Goal: Task Accomplishment & Management: Complete application form

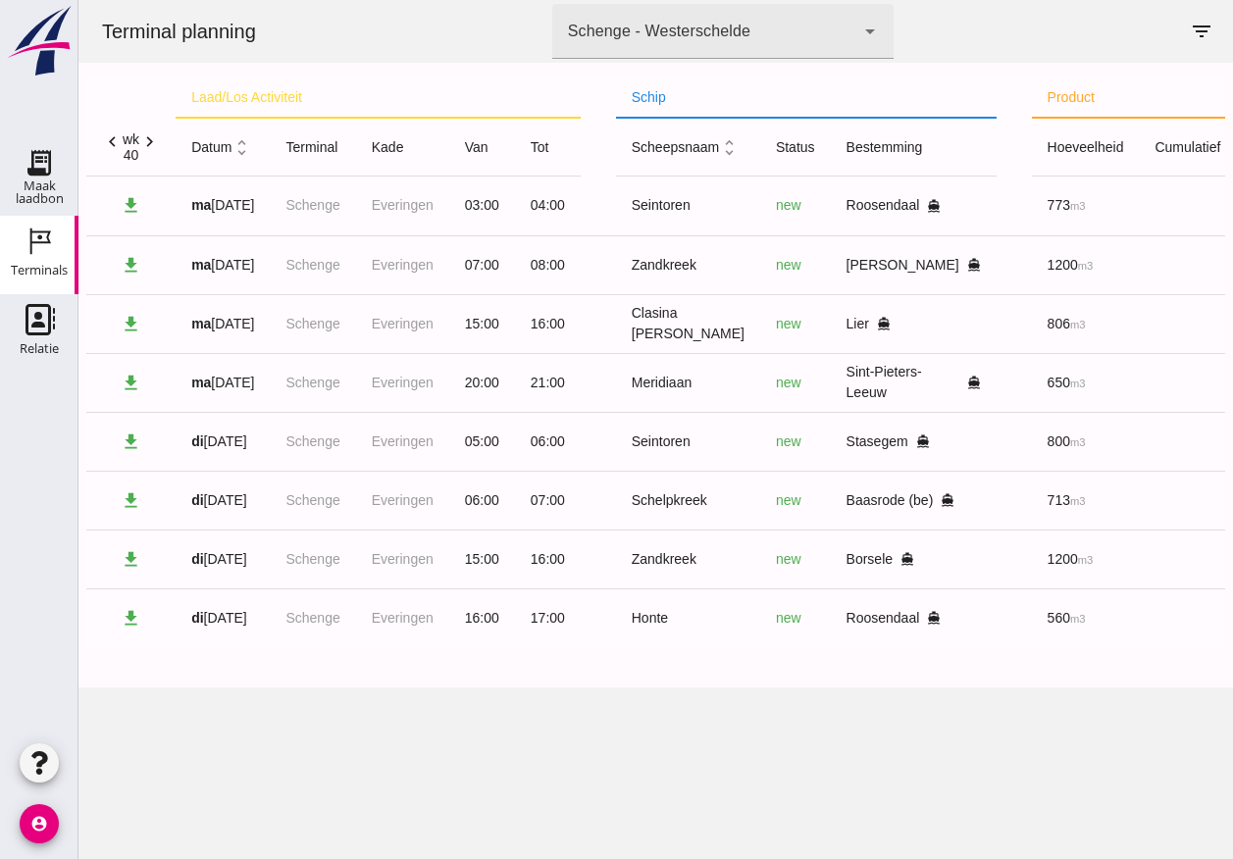
scroll to position [0, 411]
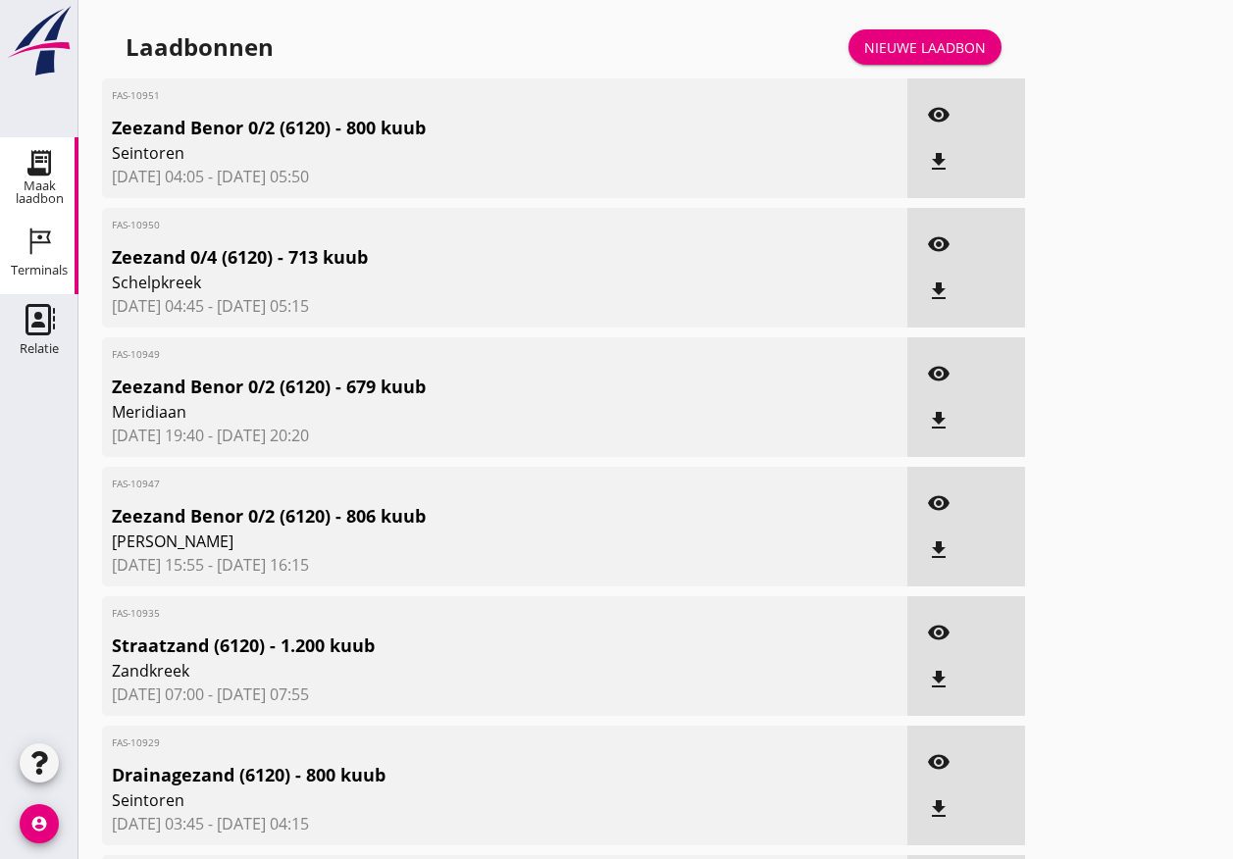
click at [42, 269] on div "Terminals" at bounding box center [39, 270] width 57 height 13
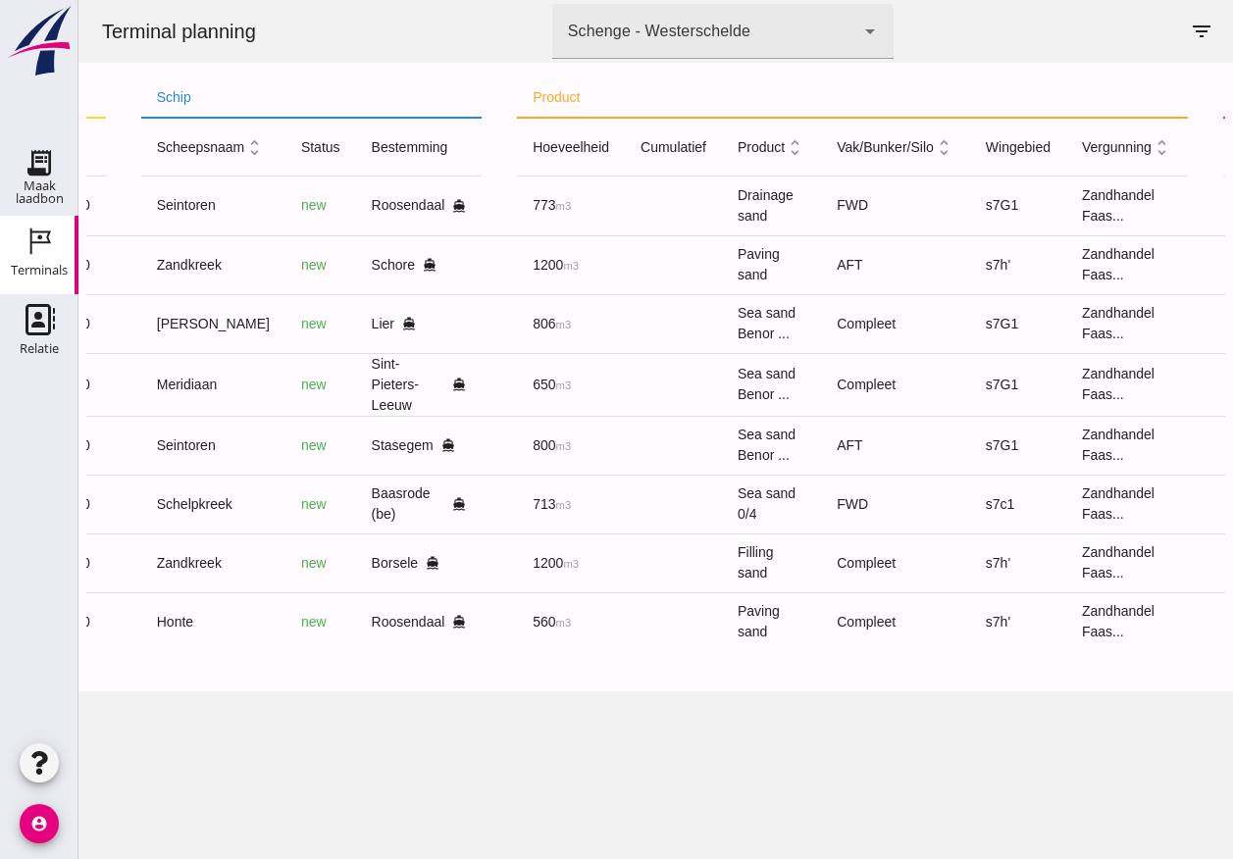
scroll to position [0, 547]
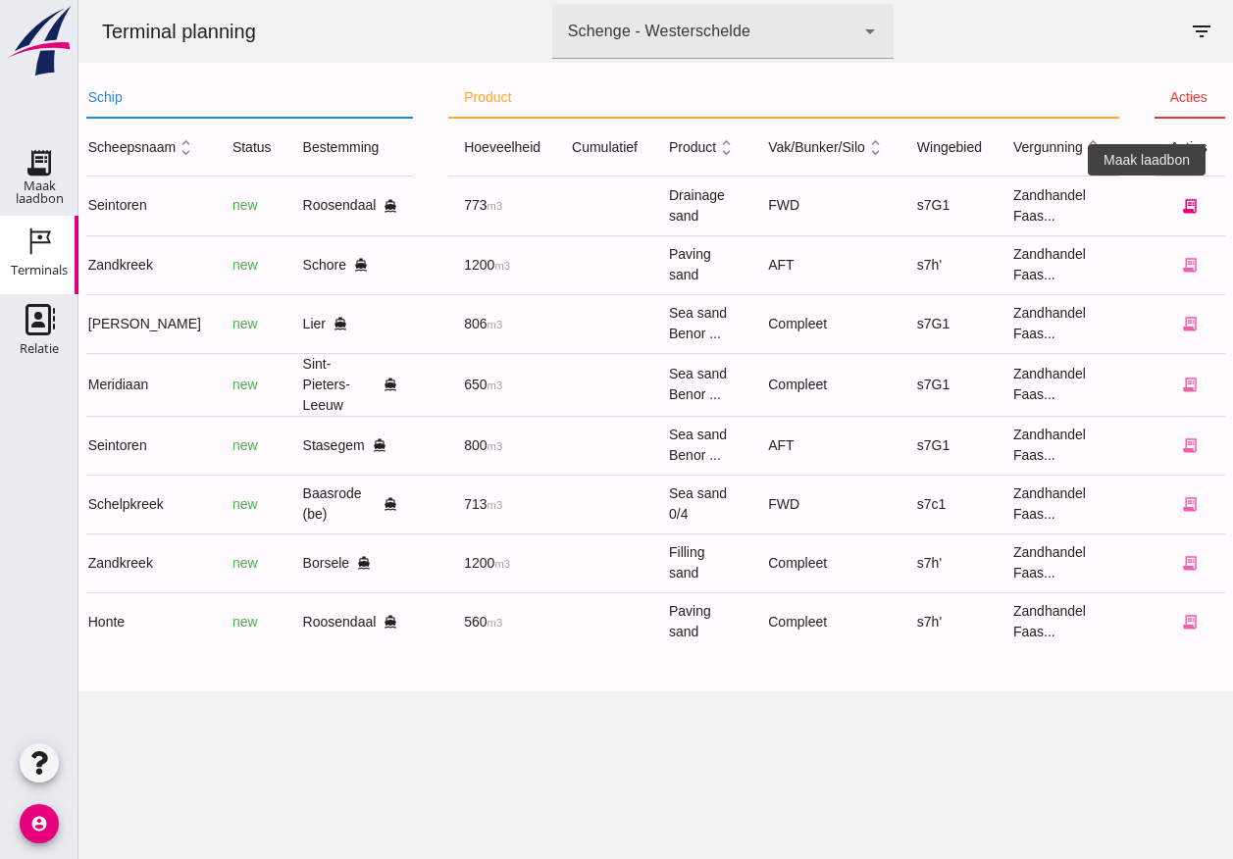
click at [1181, 207] on icon "receipt_long" at bounding box center [1190, 206] width 18 height 18
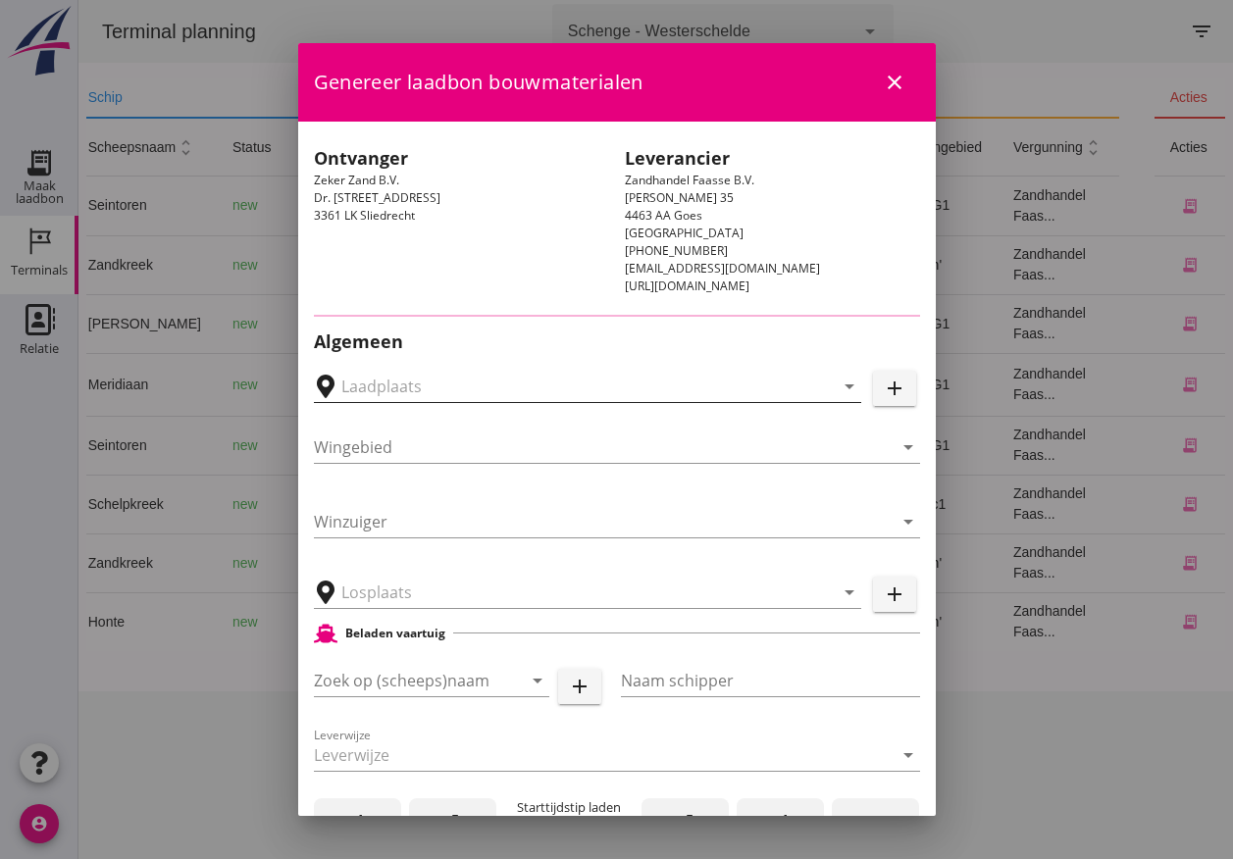
type input "Schenge, Westerschelde"
type input "s7G1"
type input "Schenge"
type input "Breure Grondwerken, Roosendaal"
type input "Seintoren"
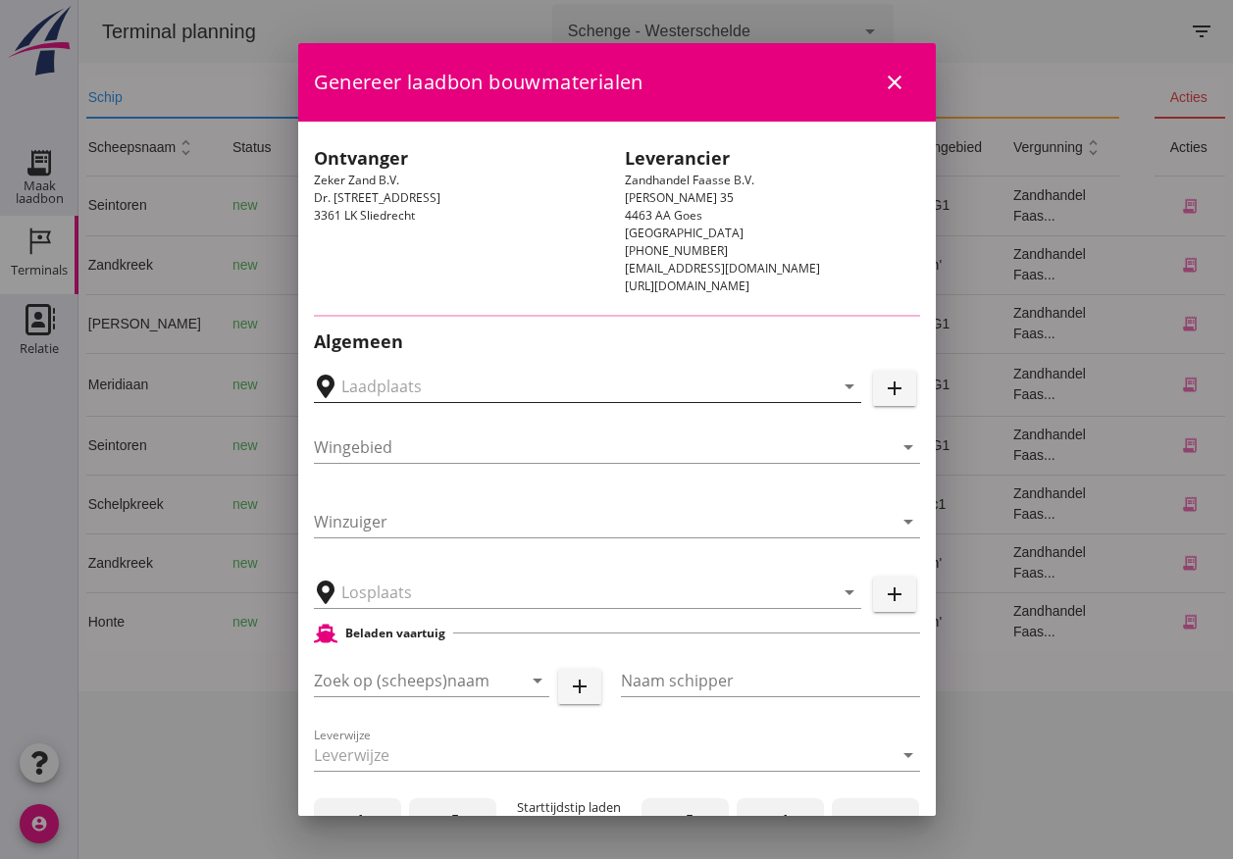
type input "Dieleman"
type input "800"
type input "Drainagezand (6120)"
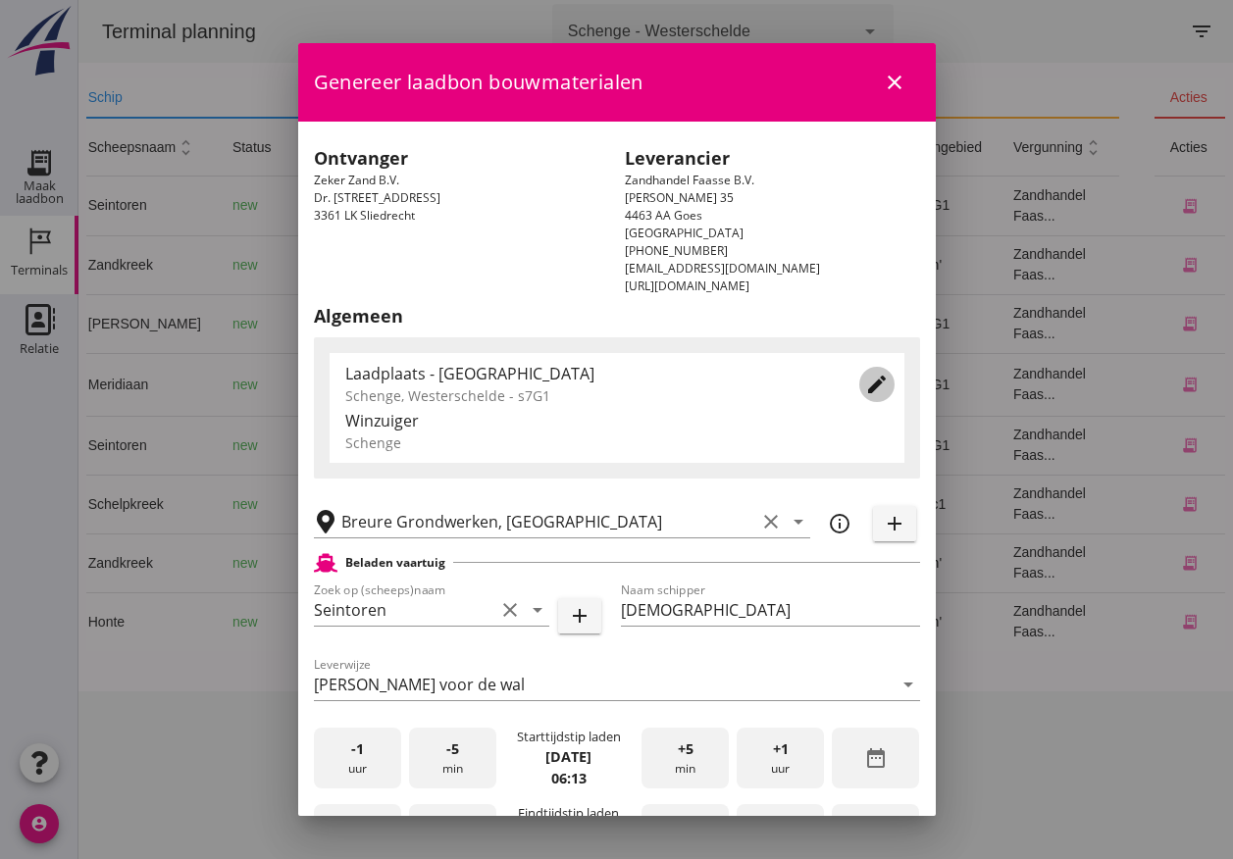
click at [865, 383] on icon "edit" at bounding box center [877, 385] width 24 height 24
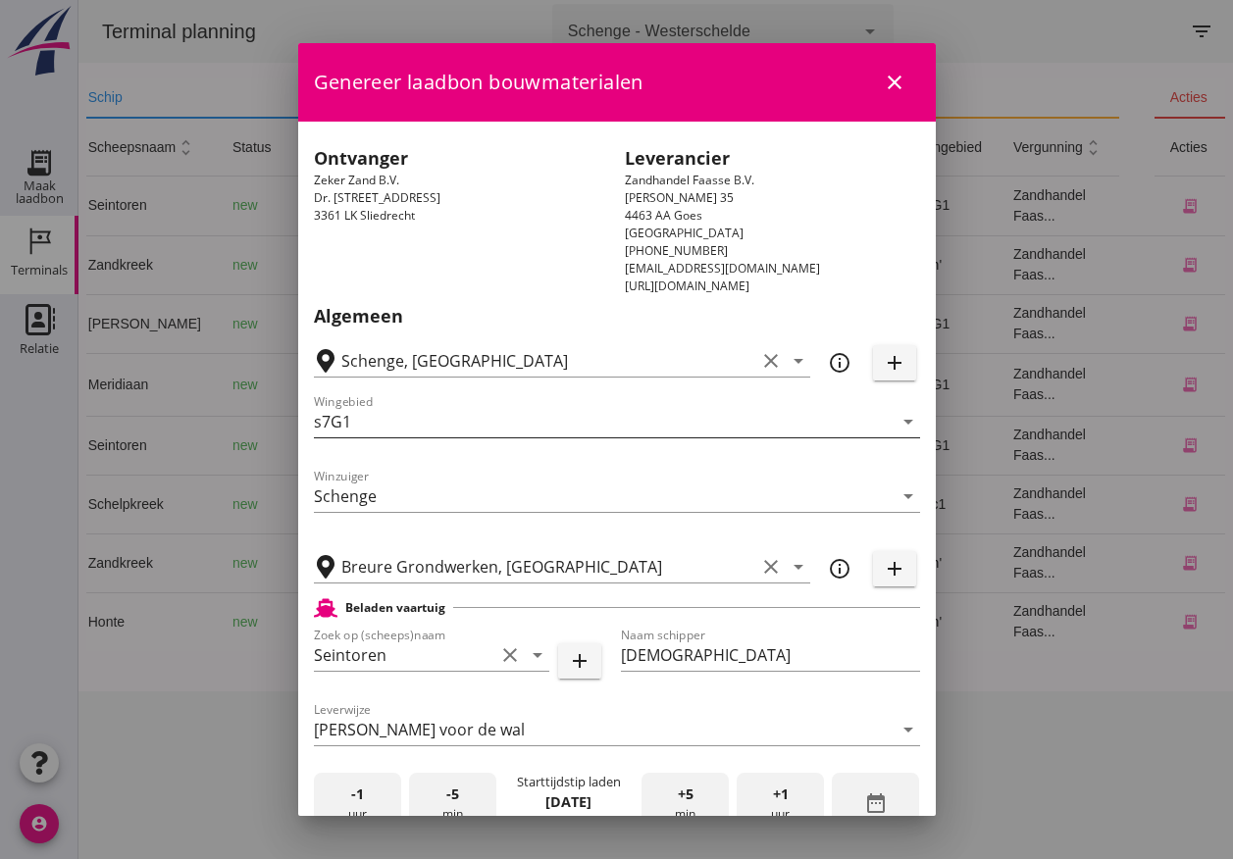
click at [732, 419] on input "s7G1" at bounding box center [603, 421] width 579 height 31
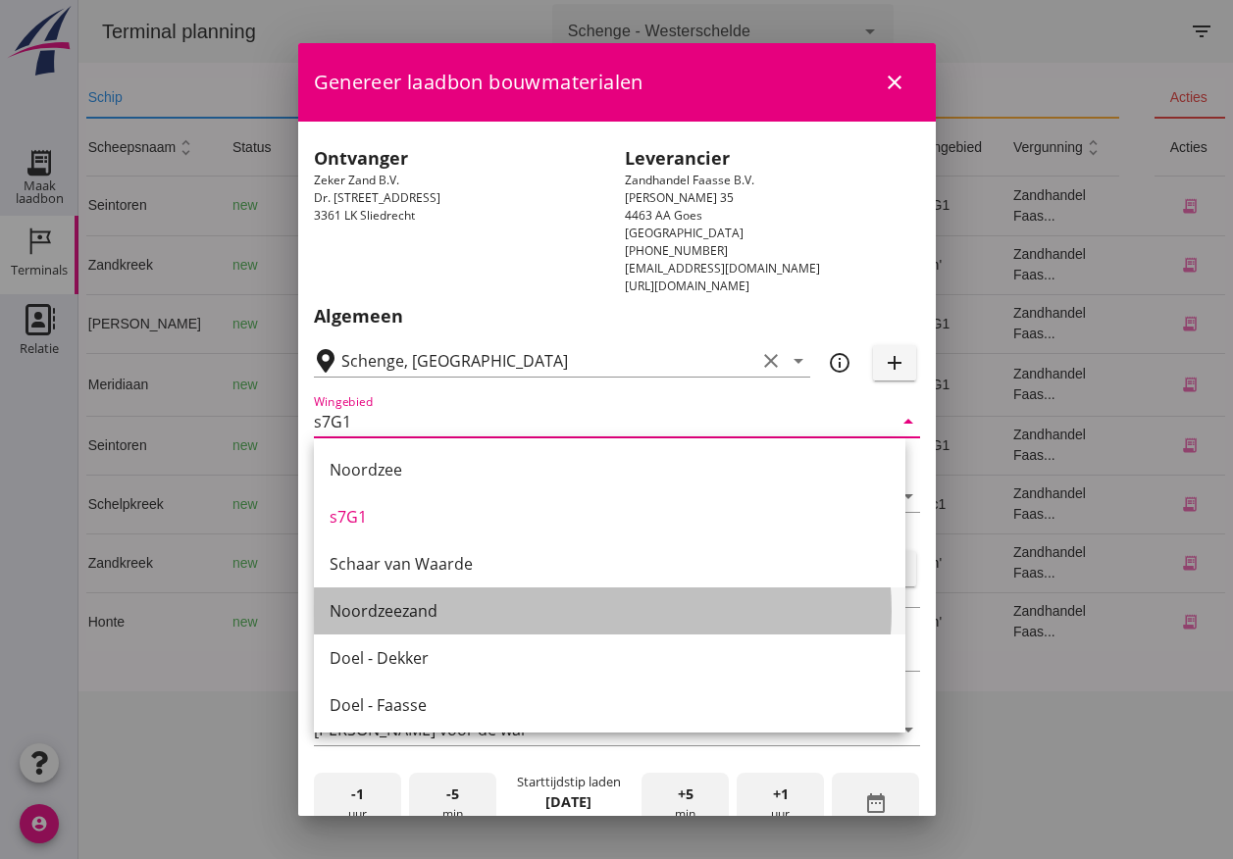
click at [592, 615] on div "Noordzeezand" at bounding box center [609, 611] width 560 height 24
type input "Noordzeezand"
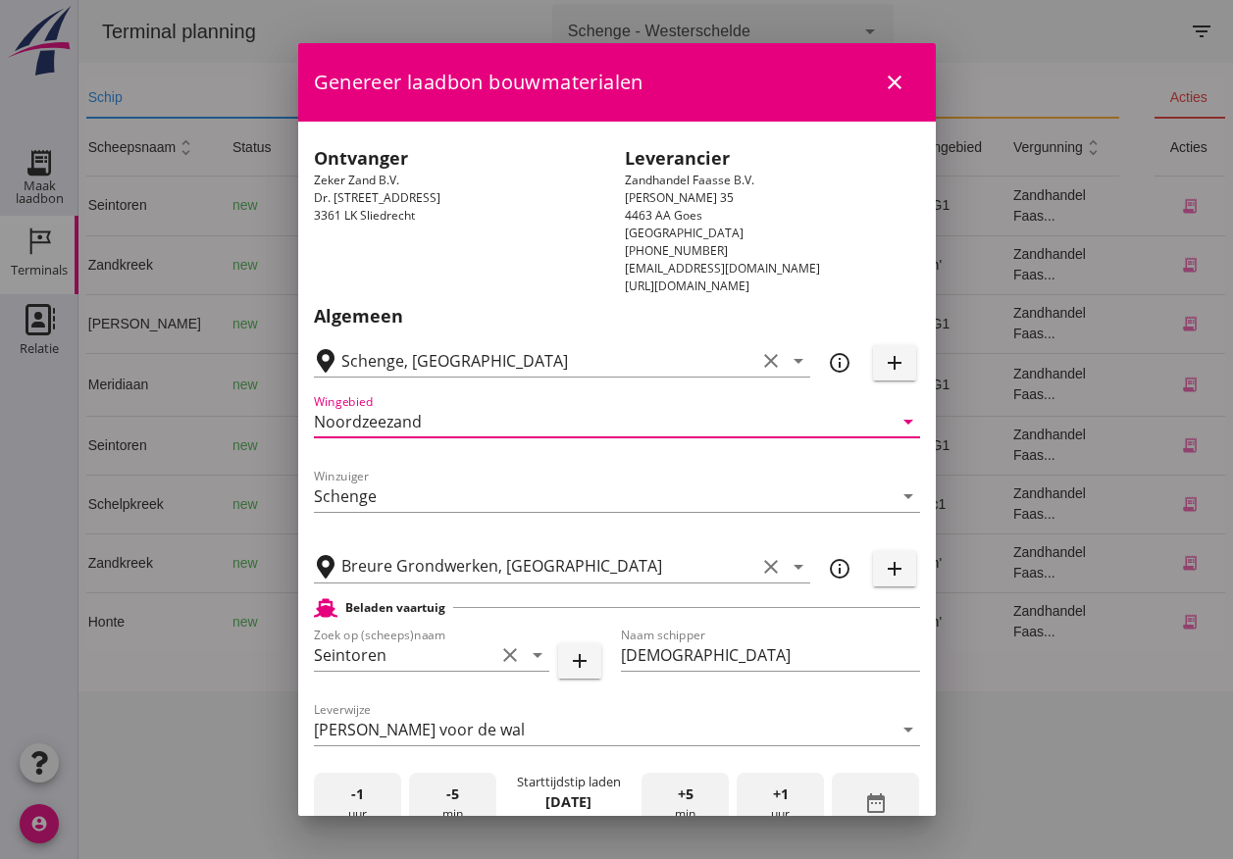
scroll to position [686, 0]
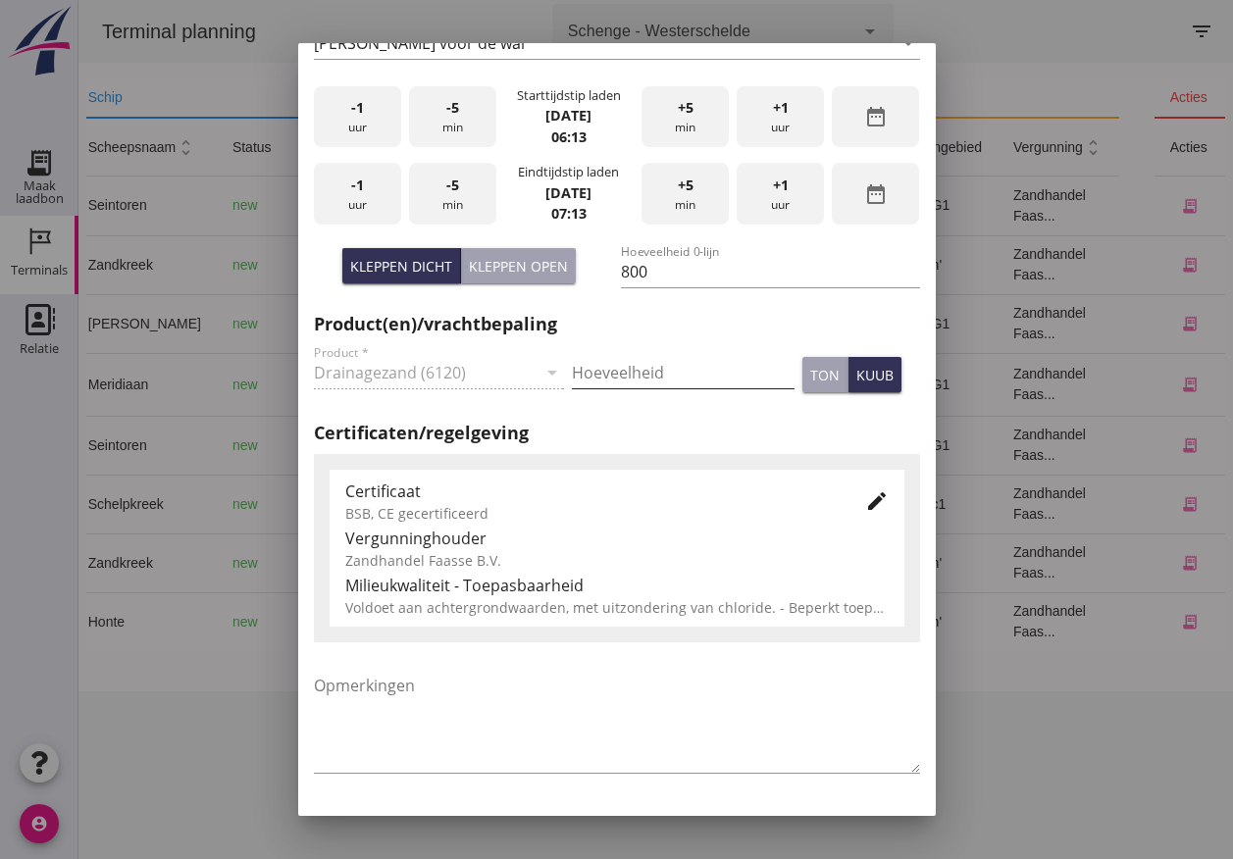
click at [599, 360] on input "Hoeveelheid" at bounding box center [683, 372] width 223 height 31
click at [639, 368] on input "Hoeveelheid" at bounding box center [683, 372] width 223 height 31
type input "0"
click at [677, 277] on input "800" at bounding box center [770, 271] width 299 height 31
click at [649, 377] on input "0" at bounding box center [683, 372] width 223 height 31
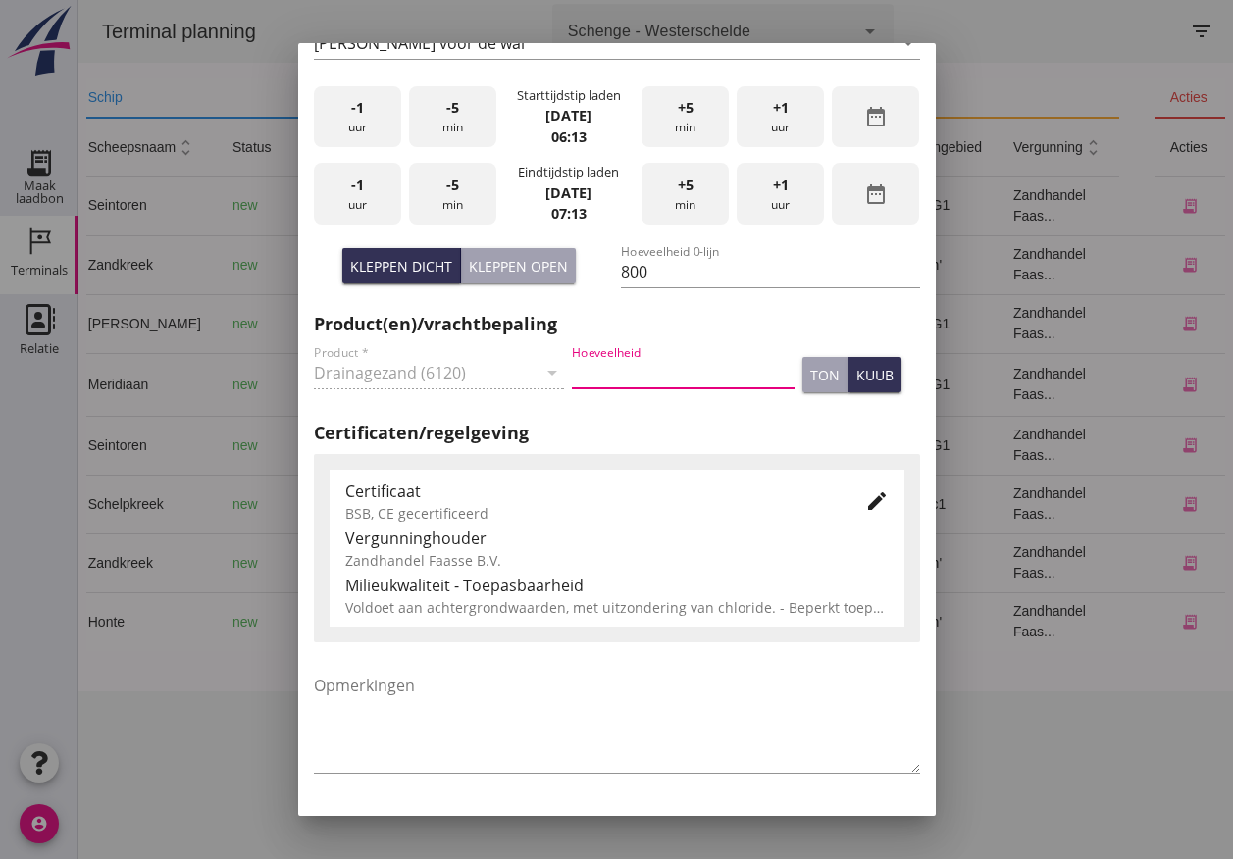
type input "9"
type input "800"
click at [865, 501] on icon "edit" at bounding box center [877, 501] width 24 height 24
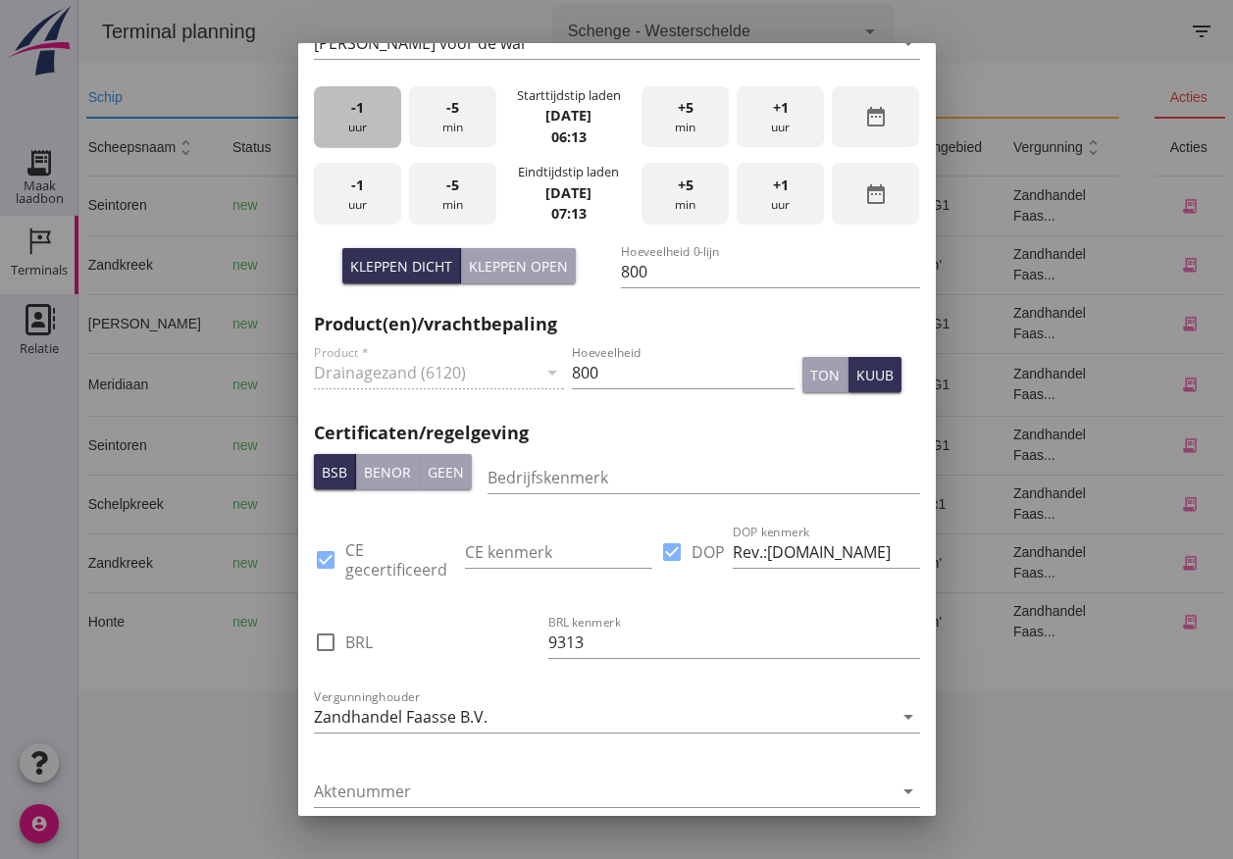
click at [369, 126] on div "-1 uur" at bounding box center [357, 117] width 87 height 62
click at [678, 135] on div "+5 min" at bounding box center [684, 117] width 87 height 62
click at [360, 215] on div "-1 uur" at bounding box center [357, 194] width 87 height 62
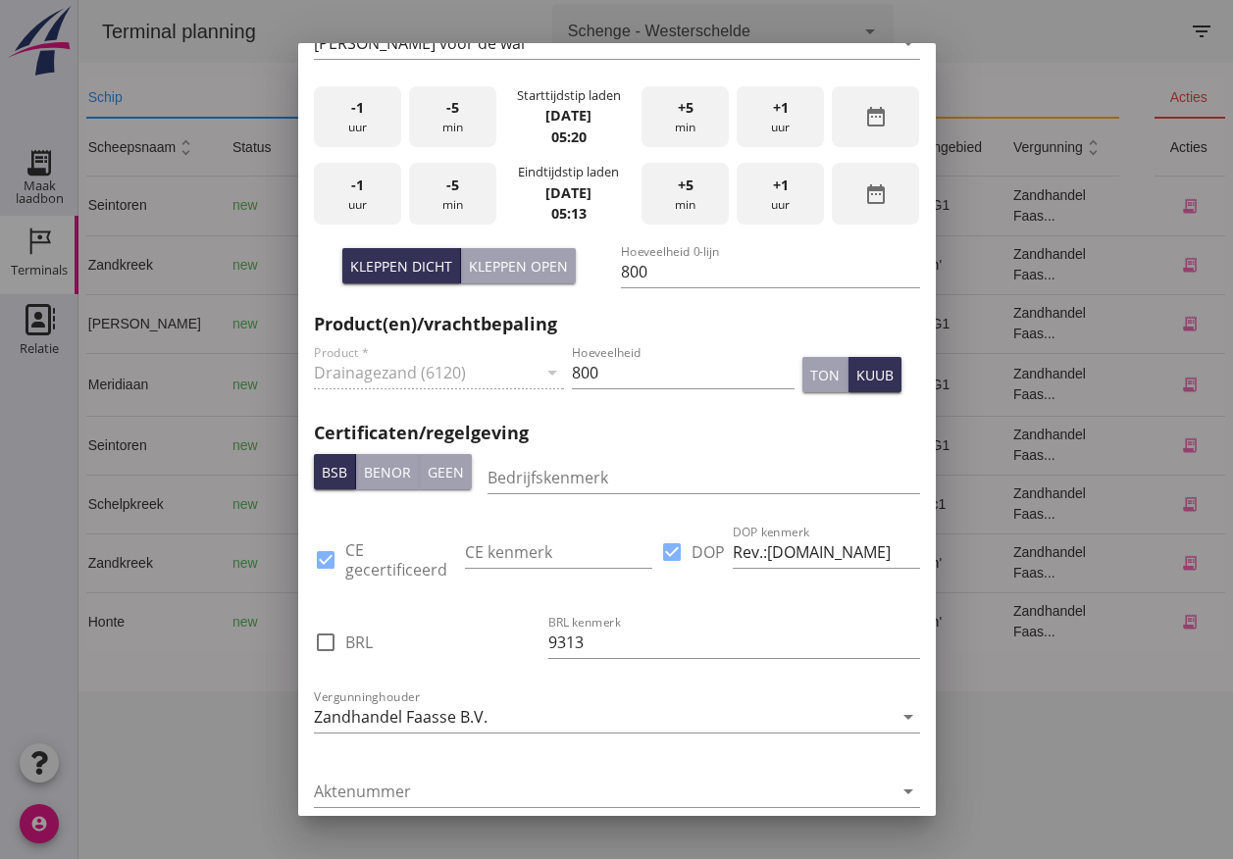
click at [678, 200] on div "+5 min" at bounding box center [684, 194] width 87 height 62
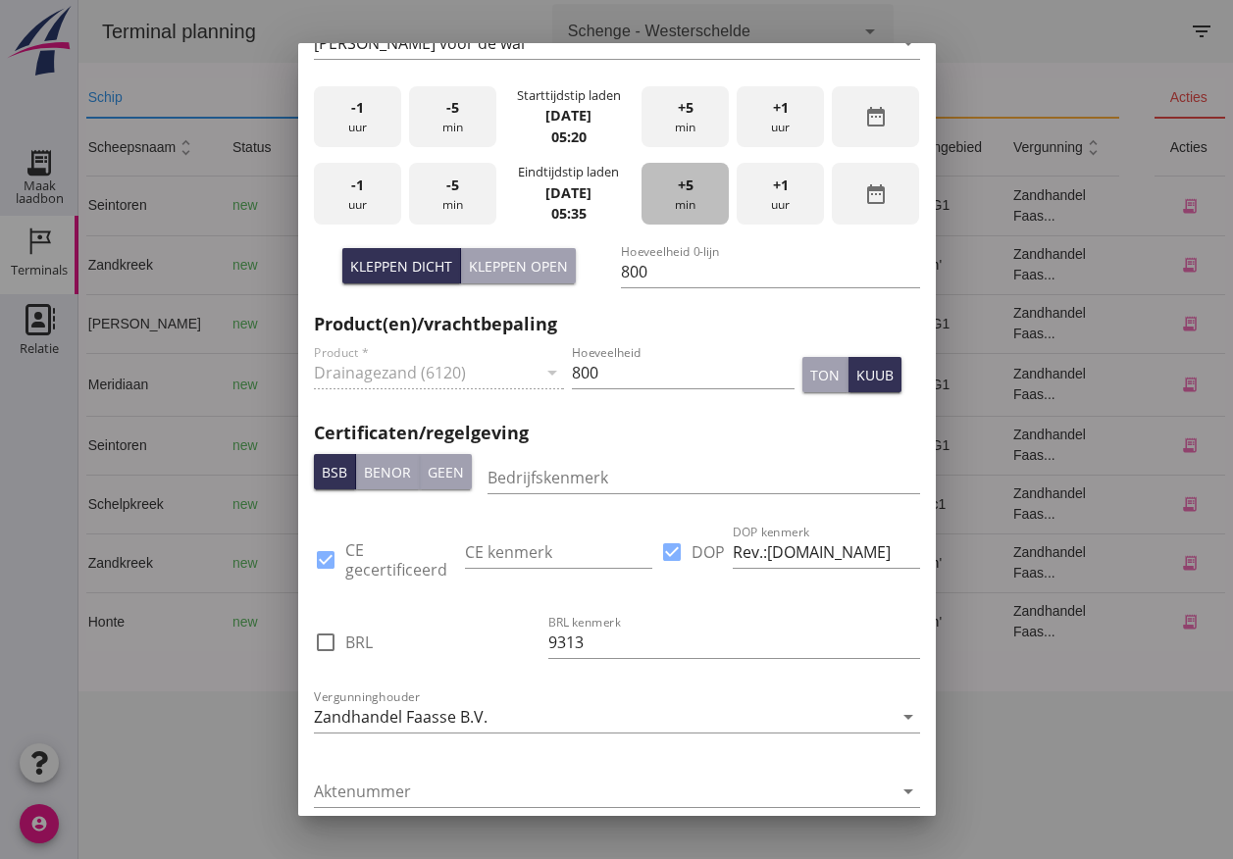
click at [678, 200] on div "+5 min" at bounding box center [684, 194] width 87 height 62
click at [324, 641] on div at bounding box center [325, 642] width 33 height 33
checkbox input "true"
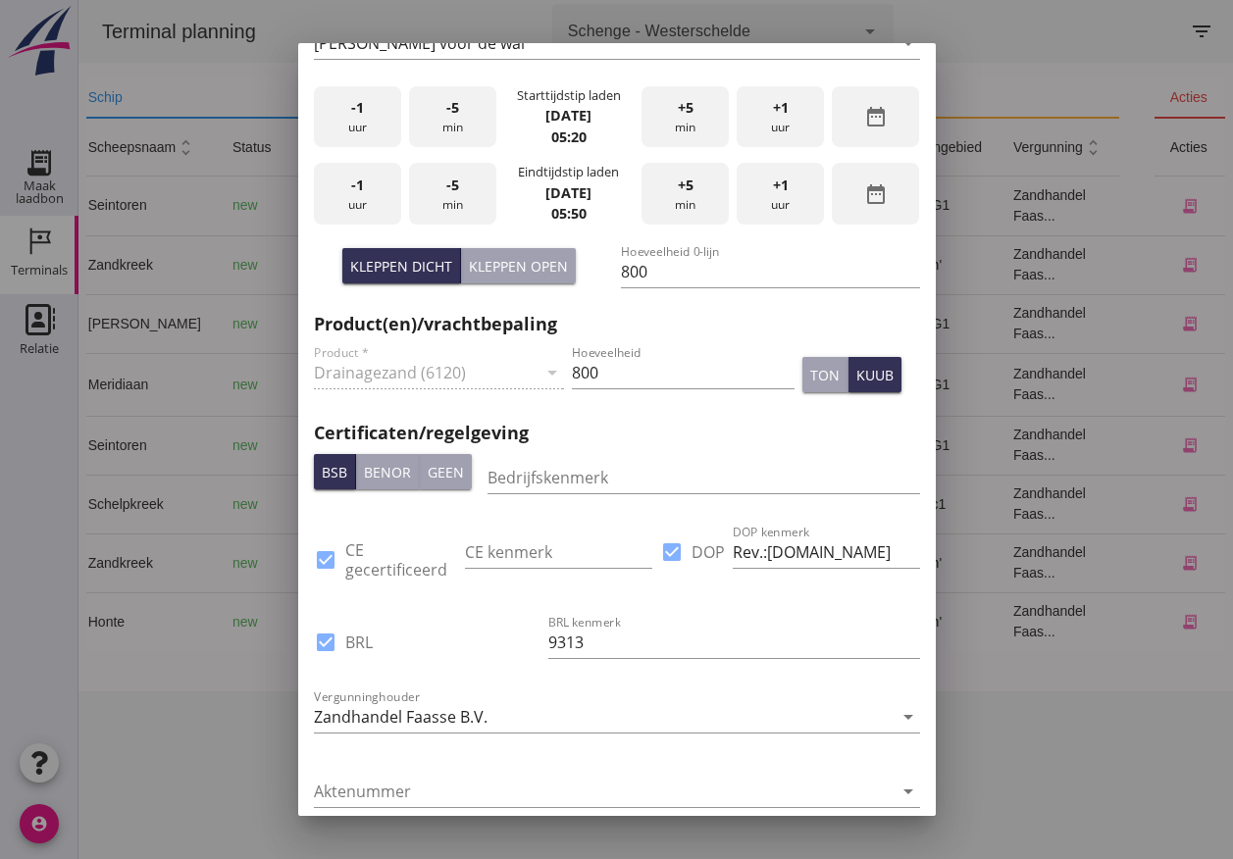
scroll to position [1298, 0]
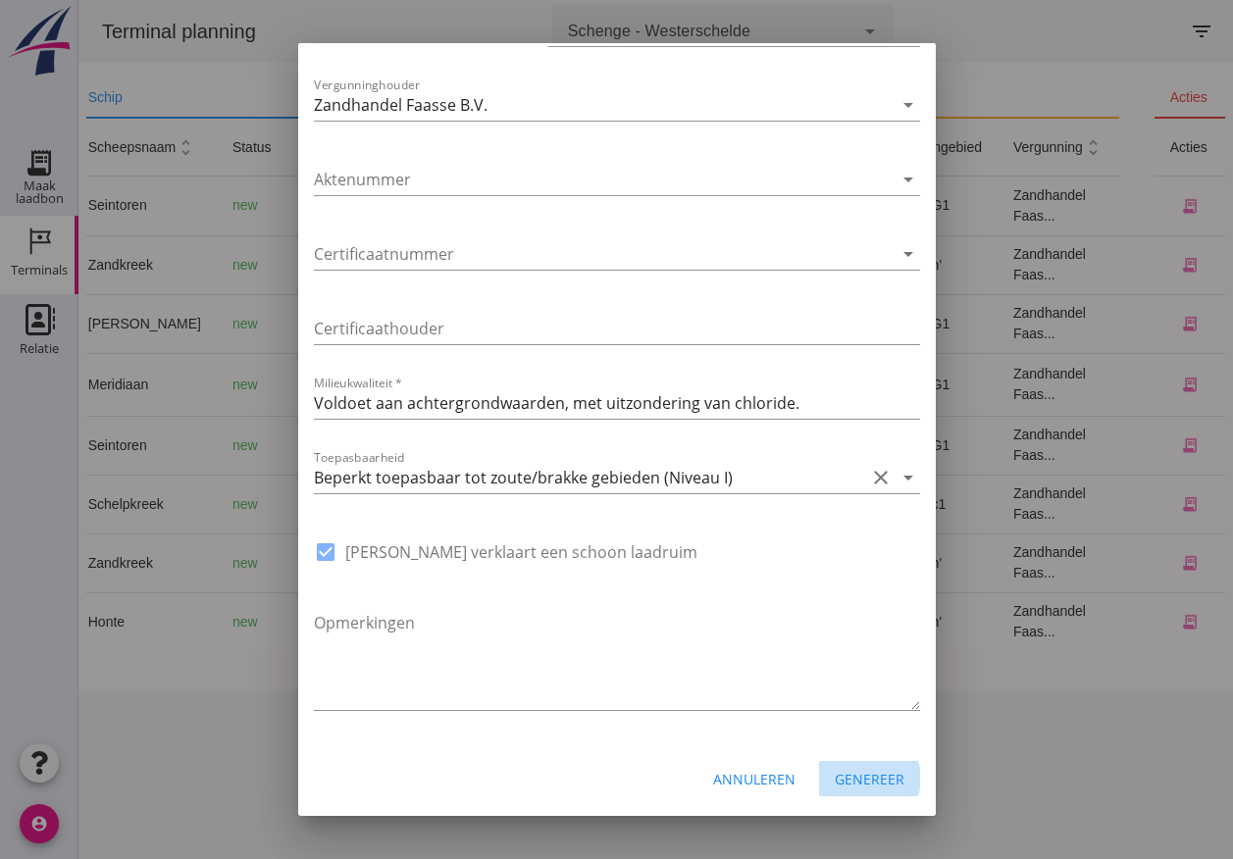
click at [842, 787] on div "Genereer" at bounding box center [869, 779] width 70 height 21
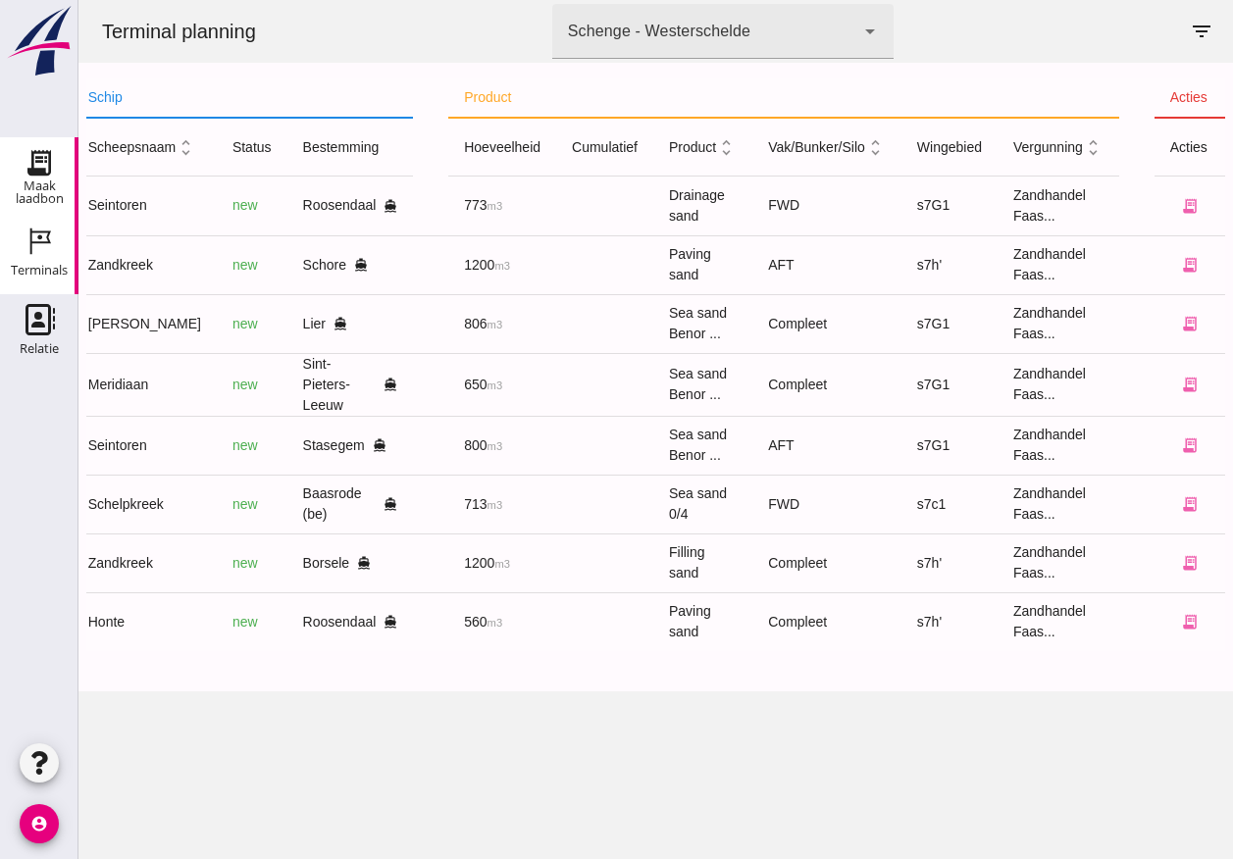
click at [49, 179] on div "Maak laadbon" at bounding box center [39, 191] width 78 height 25
